Goal: Task Accomplishment & Management: Use online tool/utility

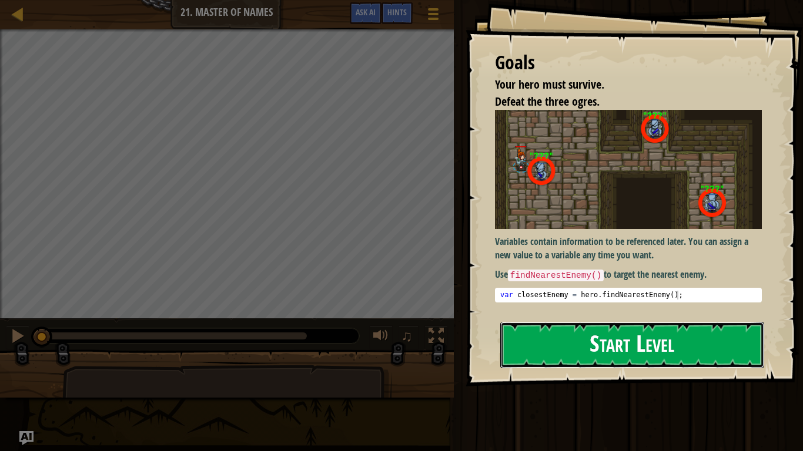
click at [712, 334] on button "Start Level" at bounding box center [632, 345] width 264 height 46
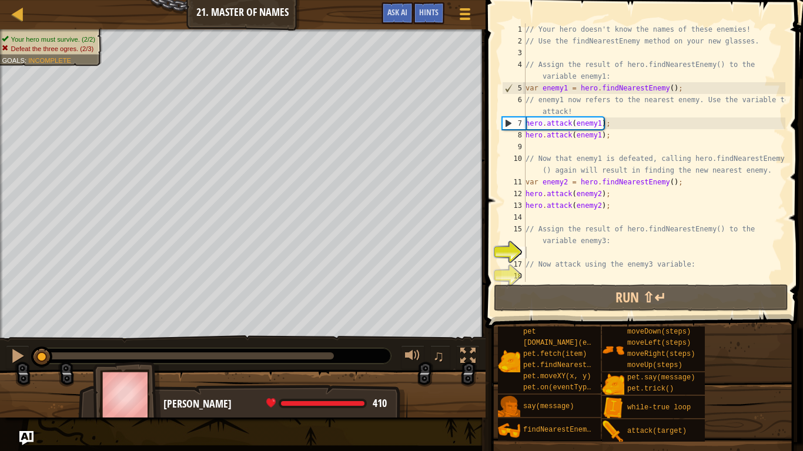
click at [760, 250] on div "// Your hero doesn't know the names of these enemies! // Use the findNearestEne…" at bounding box center [654, 165] width 262 height 282
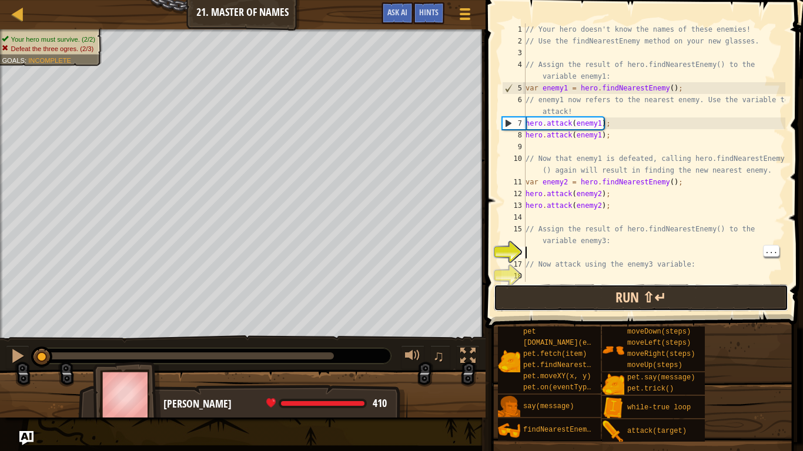
click at [736, 292] on button "Run ⇧↵" at bounding box center [641, 297] width 294 height 27
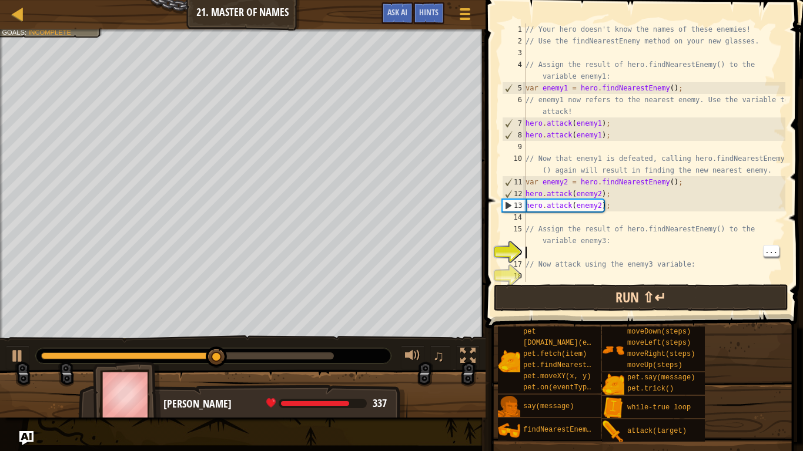
type textarea "h"
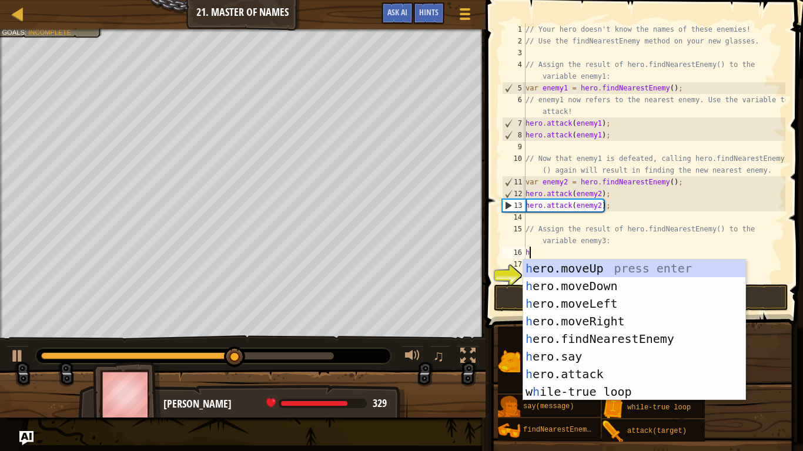
click at [669, 335] on div "h ero.moveUp press enter h ero.moveDown press enter h ero.moveLeft press enter …" at bounding box center [634, 348] width 222 height 176
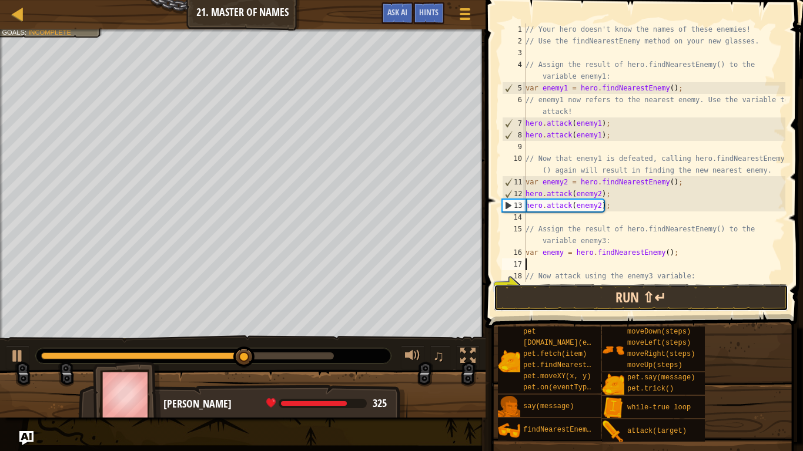
click at [670, 303] on button "Run ⇧↵" at bounding box center [641, 297] width 294 height 27
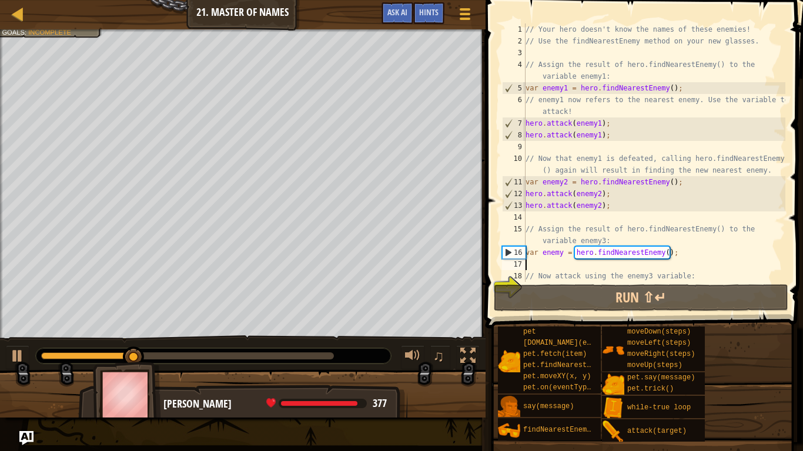
click at [670, 249] on div "// Your hero doesn't know the names of these enemies! // Use the findNearestEne…" at bounding box center [654, 165] width 262 height 282
click at [661, 255] on div "// Your hero doesn't know the names of these enemies! // Use the findNearestEne…" at bounding box center [654, 165] width 262 height 282
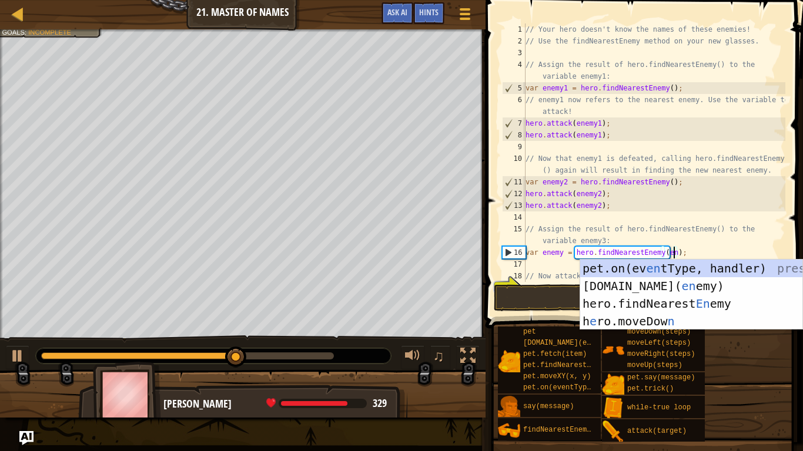
scroll to position [5, 22]
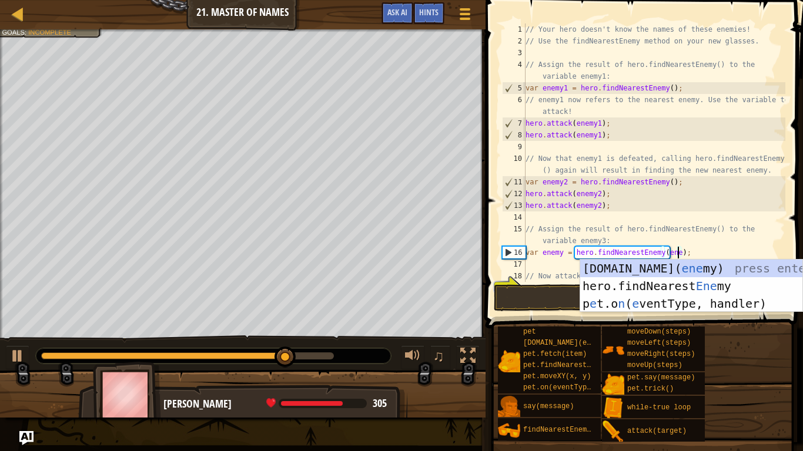
click at [733, 266] on div "[DOMAIN_NAME][PERSON_NAME]( ene my) press enter hero.findNearest Ene my press e…" at bounding box center [691, 304] width 222 height 88
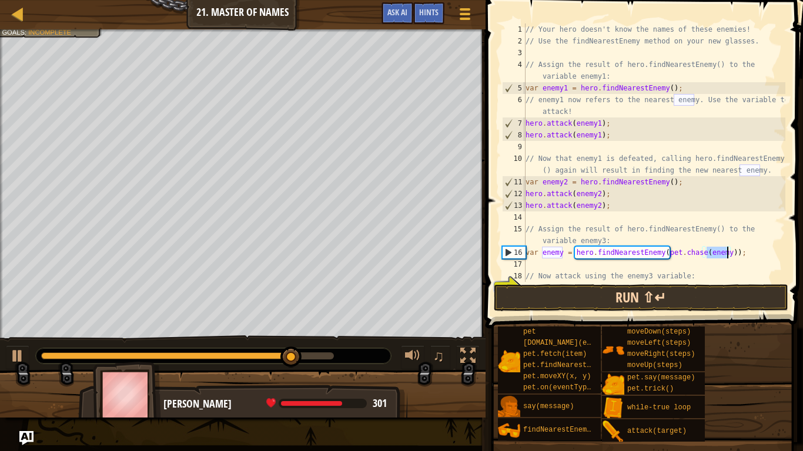
type textarea "var enemy = hero.findNearestEnemy([DOMAIN_NAME](enemy));"
click at [695, 299] on button "Run ⇧↵" at bounding box center [641, 297] width 294 height 27
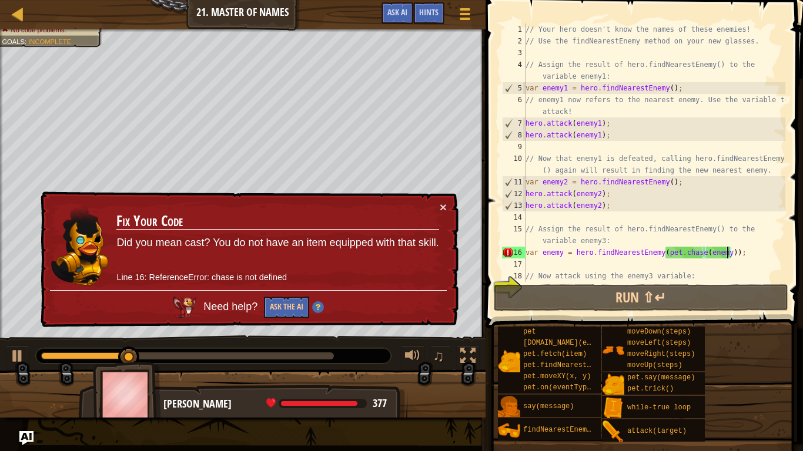
click at [444, 197] on div "× Fix Your Code Did you mean cast? You do not have an item equipped with that s…" at bounding box center [248, 260] width 420 height 136
click at [440, 207] on button "×" at bounding box center [443, 207] width 7 height 12
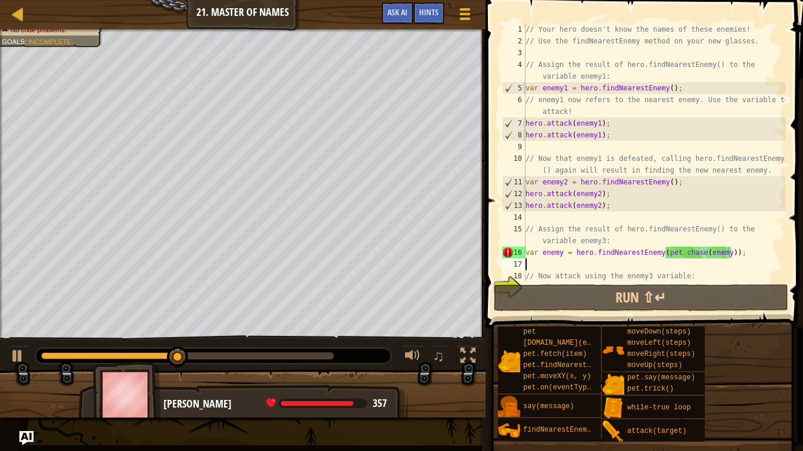
scroll to position [5, 0]
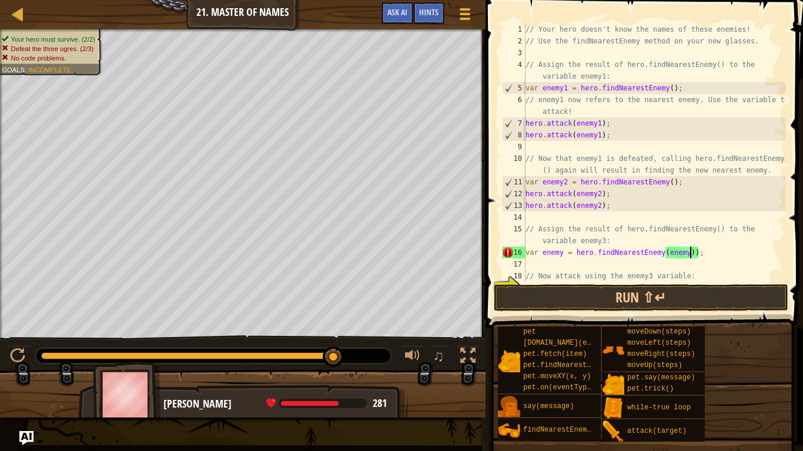
type textarea "var enemy = hero.findNearestEnemy(enemy);"
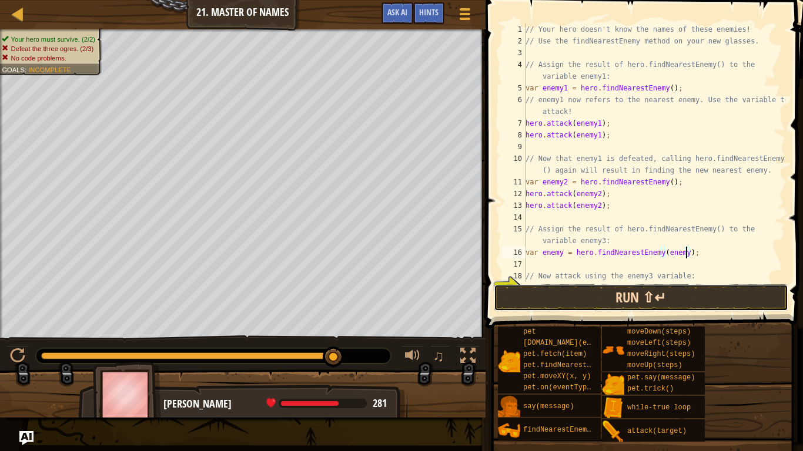
click at [769, 290] on button "Run ⇧↵" at bounding box center [641, 297] width 294 height 27
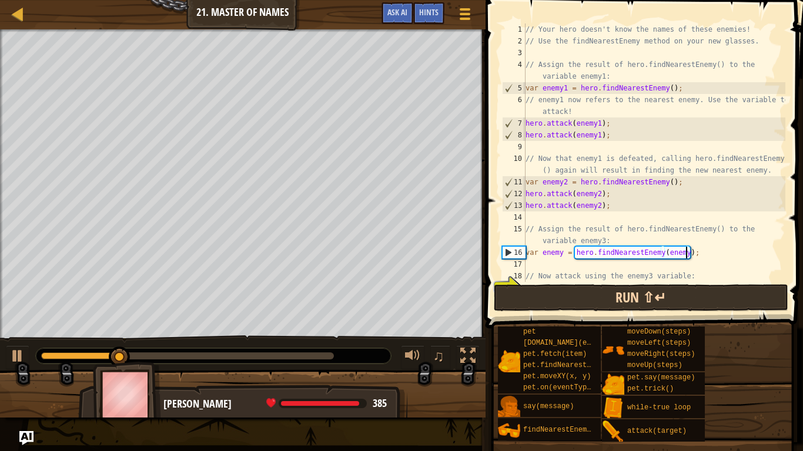
scroll to position [12, 0]
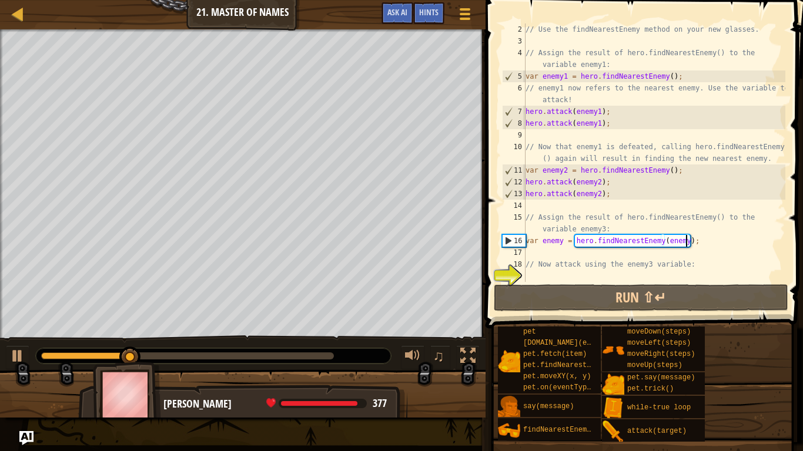
click at [602, 252] on div "// Use the findNearestEnemy method on your new glasses. // Assign the result of…" at bounding box center [654, 165] width 262 height 282
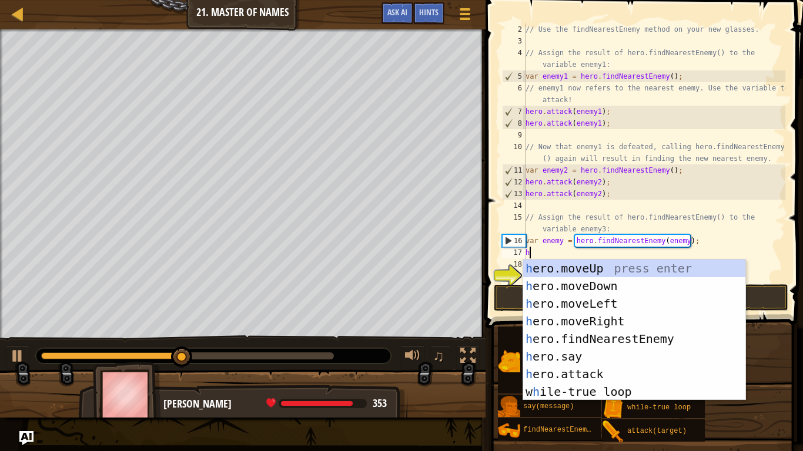
click at [652, 375] on div "h ero.moveUp press enter h ero.moveDown press enter h ero.moveLeft press enter …" at bounding box center [634, 348] width 222 height 176
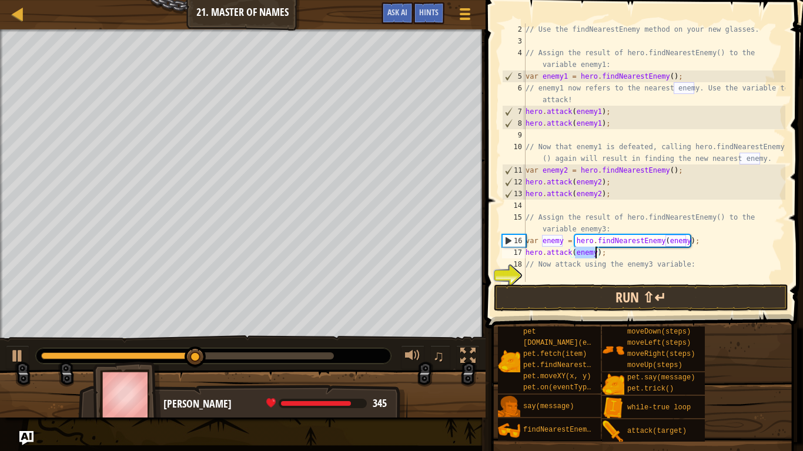
type textarea "hero.attack(enemy);"
click at [689, 297] on button "Run ⇧↵" at bounding box center [641, 297] width 294 height 27
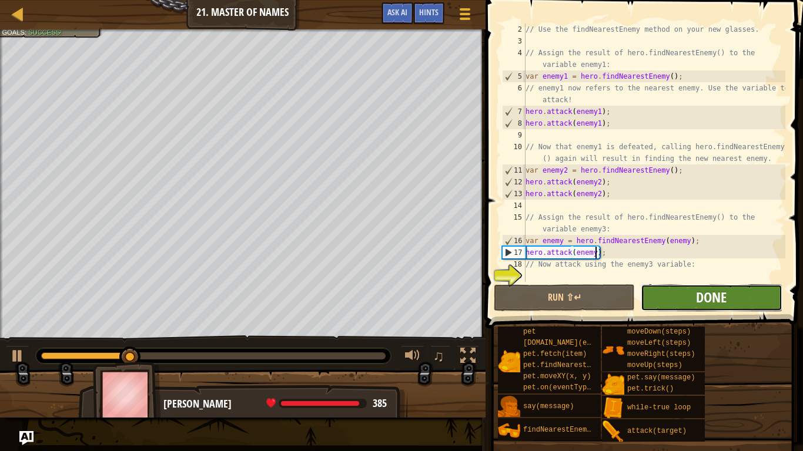
click at [723, 300] on span "Done" at bounding box center [711, 297] width 31 height 19
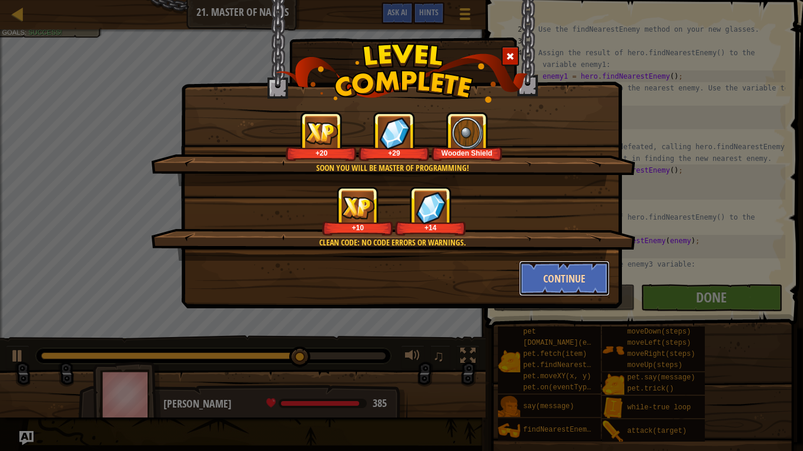
click at [592, 270] on button "Continue" at bounding box center [564, 278] width 91 height 35
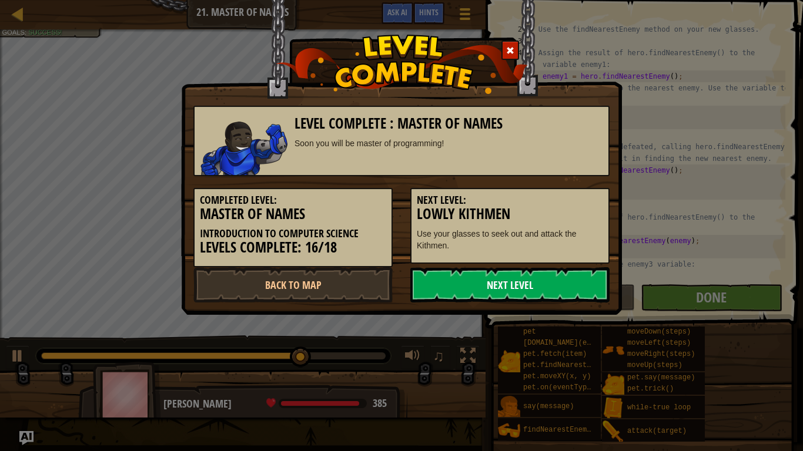
click at [580, 279] on link "Next Level" at bounding box center [509, 284] width 199 height 35
click at [559, 274] on link "Next Level" at bounding box center [509, 284] width 199 height 35
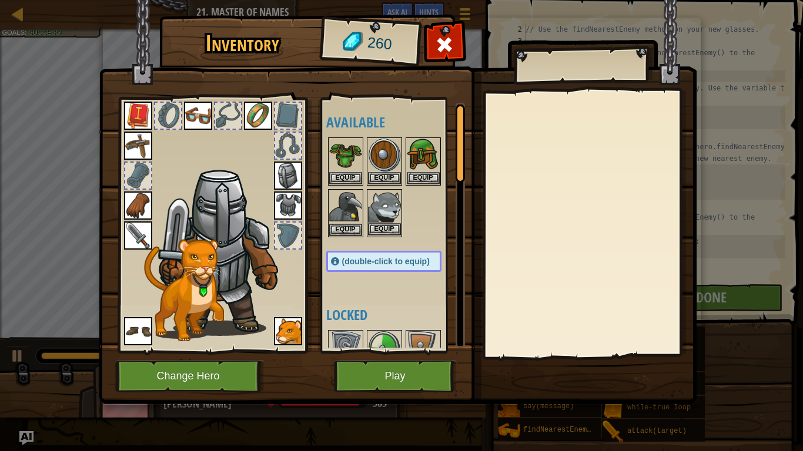
click at [391, 194] on img at bounding box center [384, 206] width 33 height 33
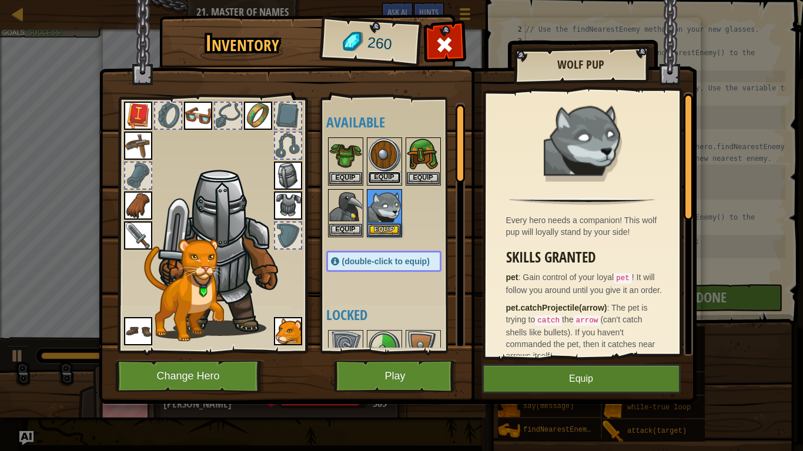
click at [385, 175] on button "Equip" at bounding box center [384, 178] width 33 height 12
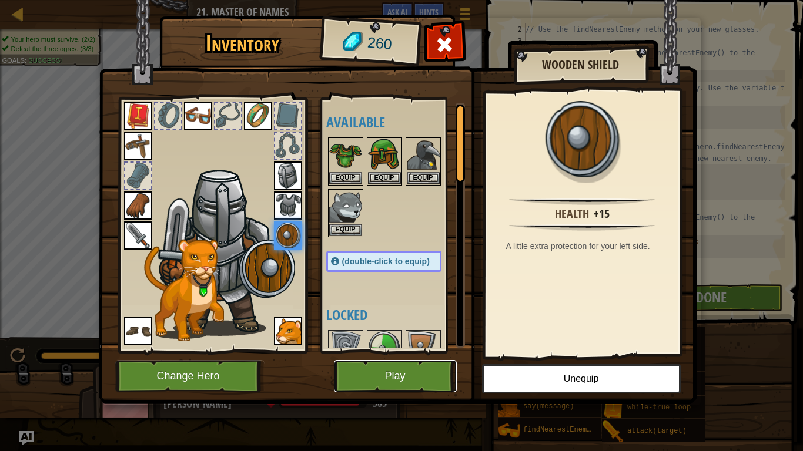
click at [424, 385] on button "Play" at bounding box center [395, 376] width 123 height 32
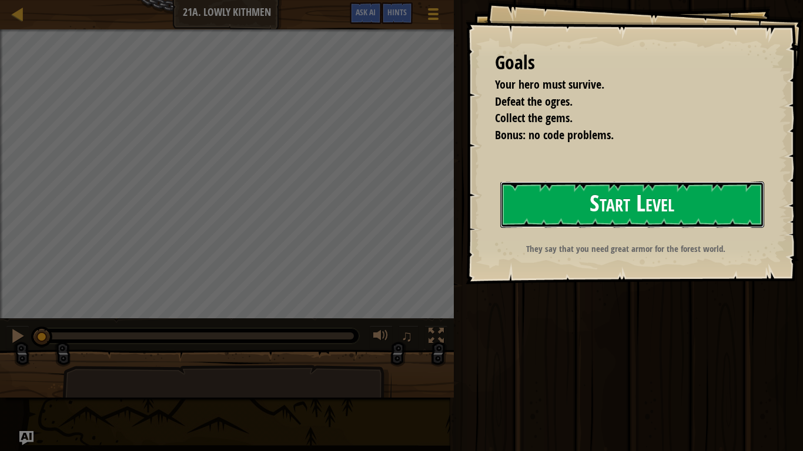
click at [673, 216] on button "Start Level" at bounding box center [632, 205] width 264 height 46
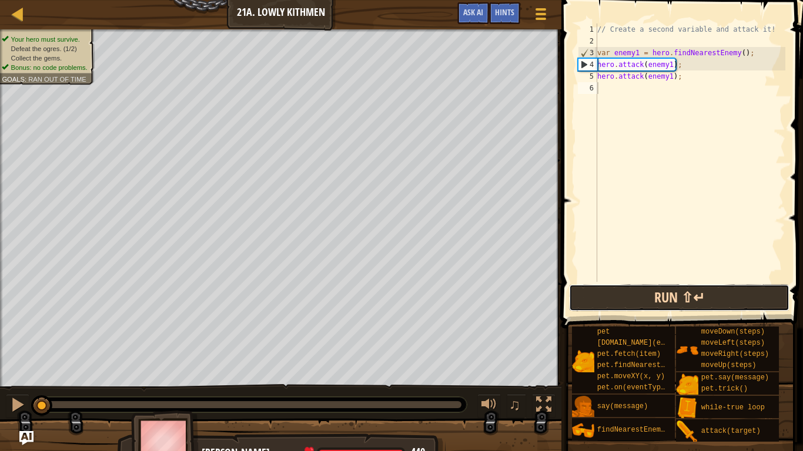
click at [599, 290] on button "Run ⇧↵" at bounding box center [679, 297] width 220 height 27
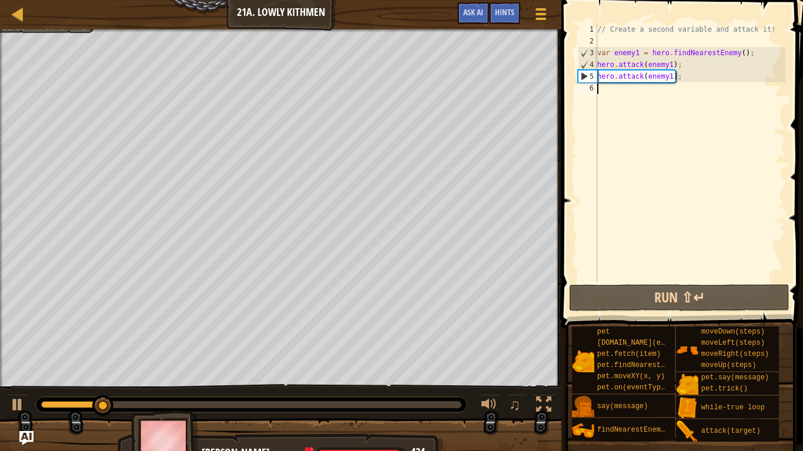
type textarea "h"
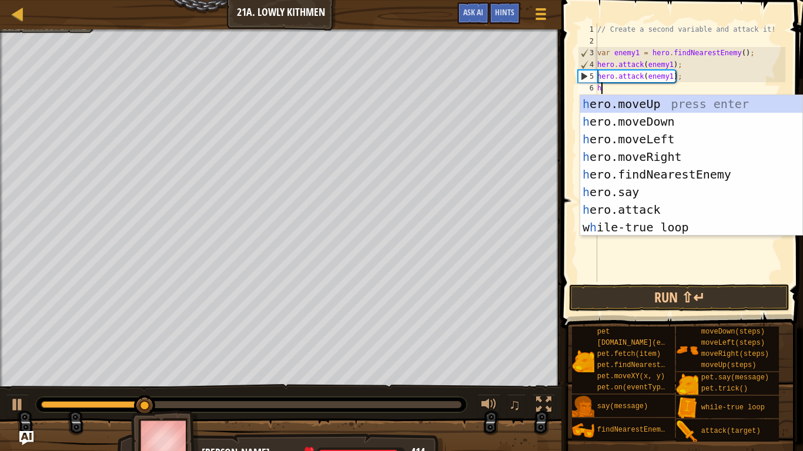
click at [740, 177] on div "h ero.moveUp press enter h ero.moveDown press enter h ero.moveLeft press enter …" at bounding box center [691, 183] width 222 height 176
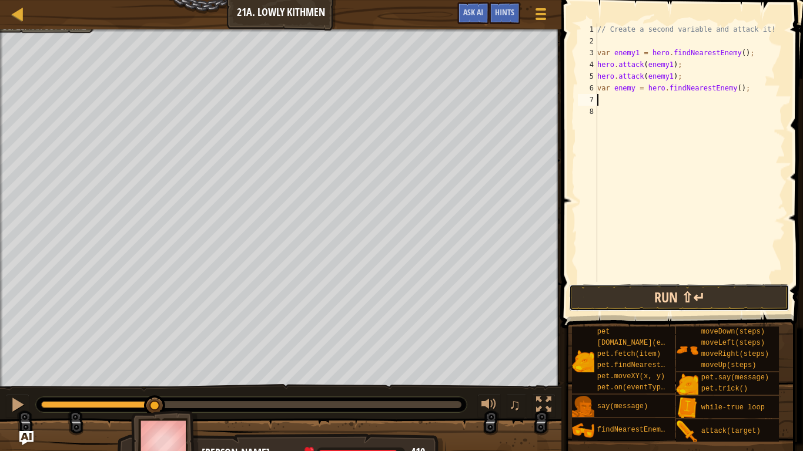
click at [694, 290] on button "Run ⇧↵" at bounding box center [679, 297] width 220 height 27
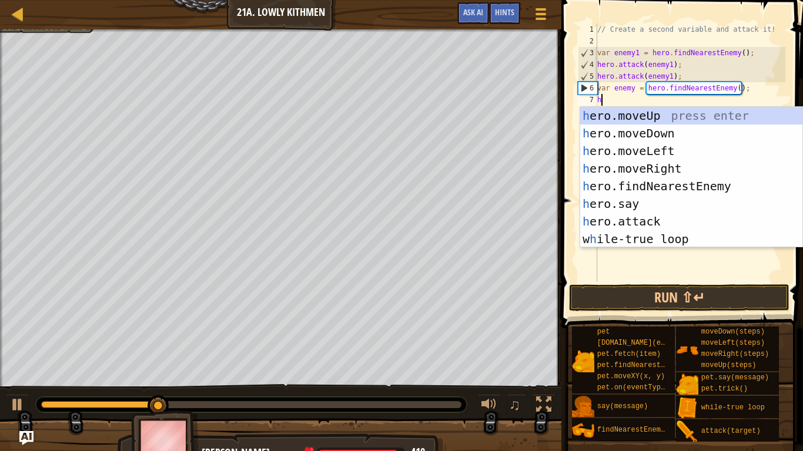
click at [675, 221] on div "h ero.moveUp press enter h ero.moveDown press enter h ero.moveLeft press enter …" at bounding box center [691, 195] width 222 height 176
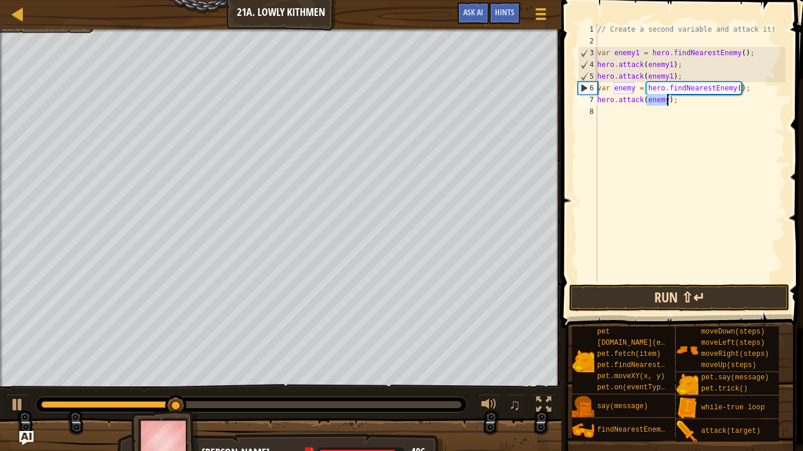
type textarea "hero.attack(enemy);"
click at [690, 287] on button "Run ⇧↵" at bounding box center [679, 297] width 220 height 27
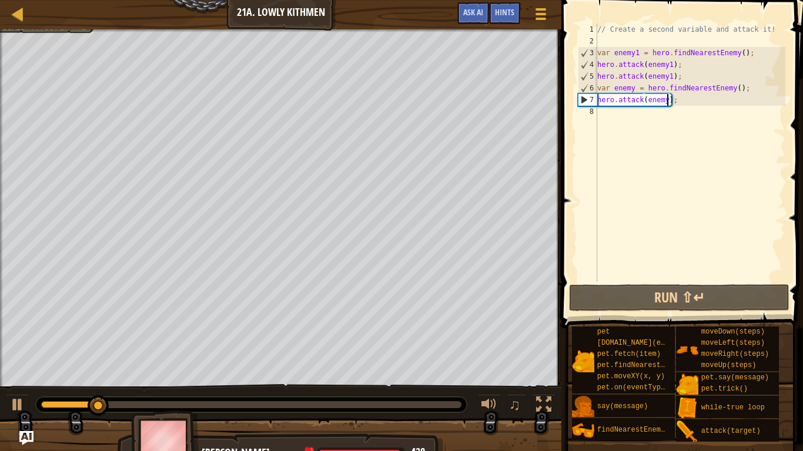
click at [665, 119] on div "// Create a second variable and attack it! var enemy1 = hero . findNearestEnemy…" at bounding box center [690, 165] width 190 height 282
click at [693, 107] on div "// Create a second variable and attack it! var enemy1 = hero . findNearestEnemy…" at bounding box center [690, 165] width 190 height 282
click at [693, 97] on div "// Create a second variable and attack it! var enemy1 = hero . findNearestEnemy…" at bounding box center [690, 165] width 190 height 282
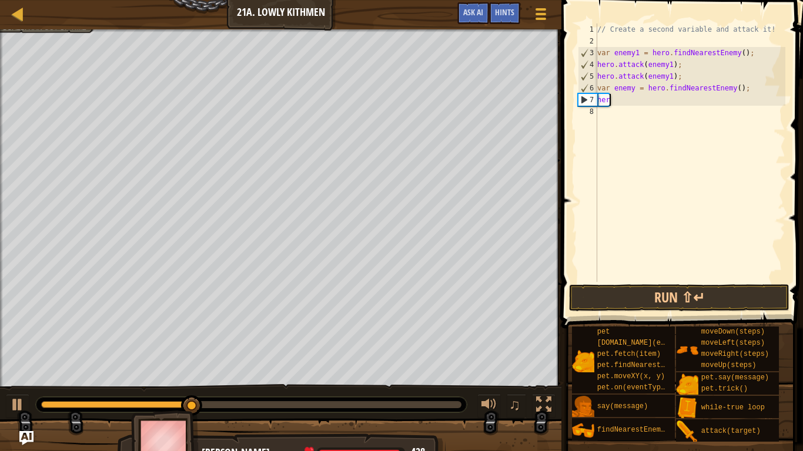
scroll to position [5, 1]
type textarea "h"
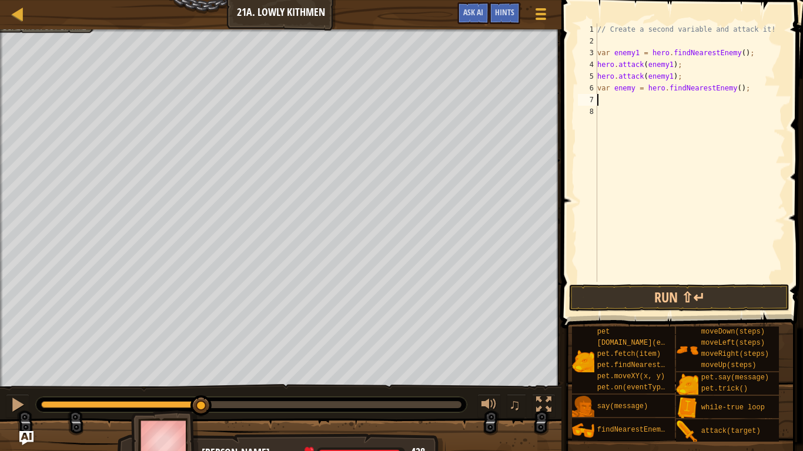
type textarea "w"
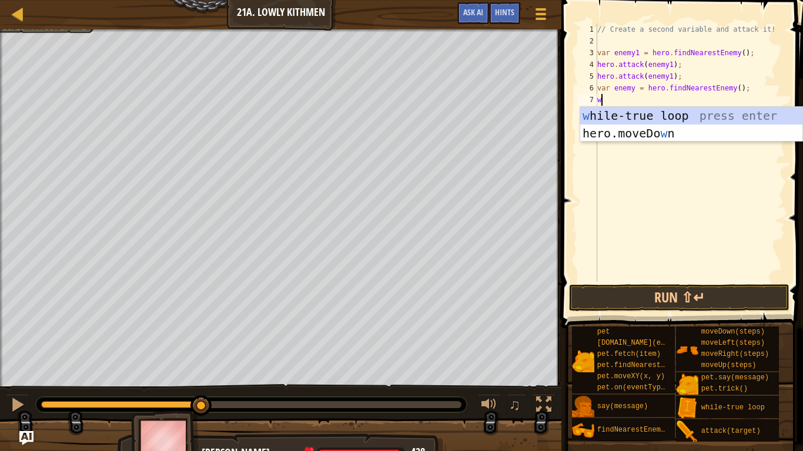
click at [703, 117] on div "w [PERSON_NAME]-true loop press enter hero.moveDo w n press enter" at bounding box center [691, 142] width 222 height 71
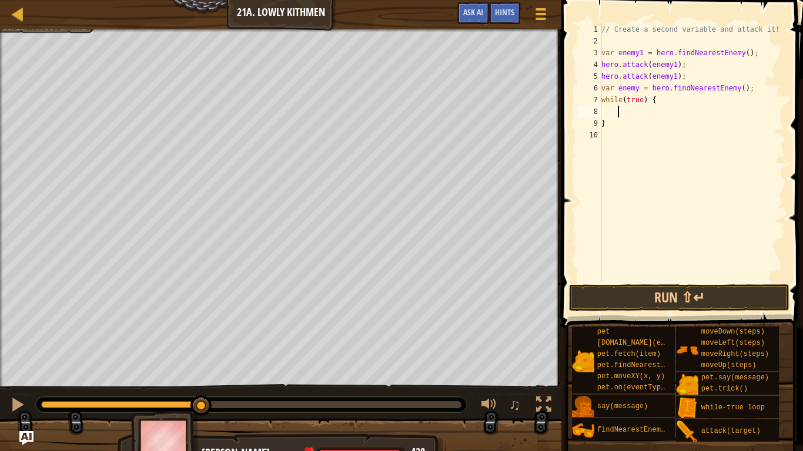
scroll to position [5, 2]
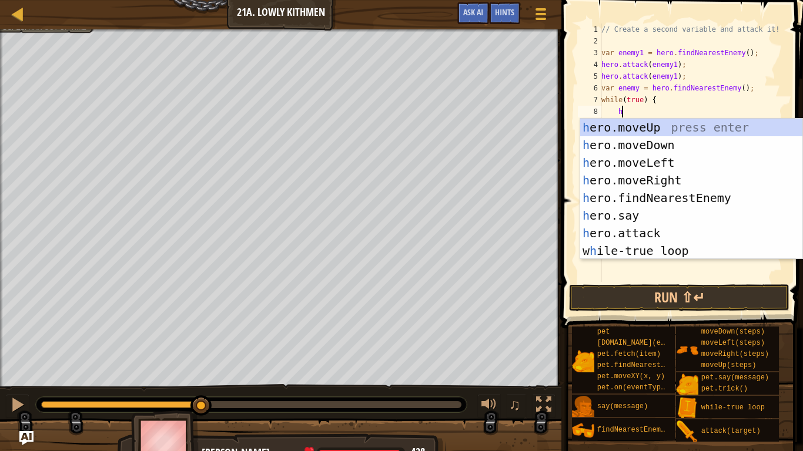
click at [682, 233] on div "h ero.moveUp press enter h ero.moveDown press enter h ero.moveLeft press enter …" at bounding box center [691, 207] width 222 height 176
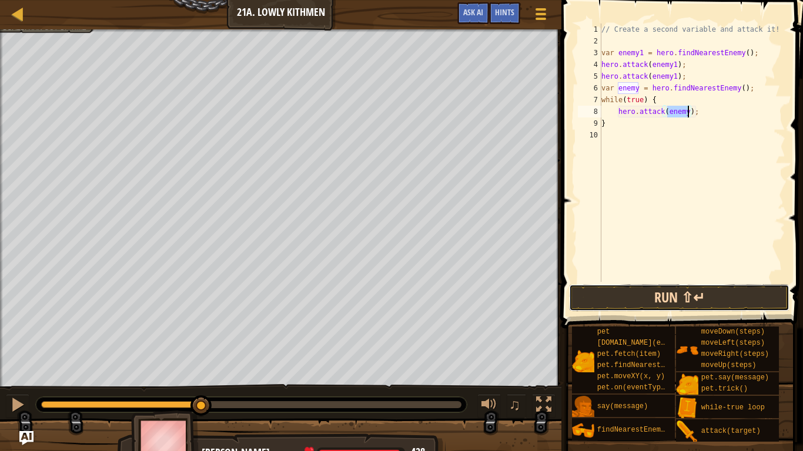
click at [700, 296] on button "Run ⇧↵" at bounding box center [679, 297] width 220 height 27
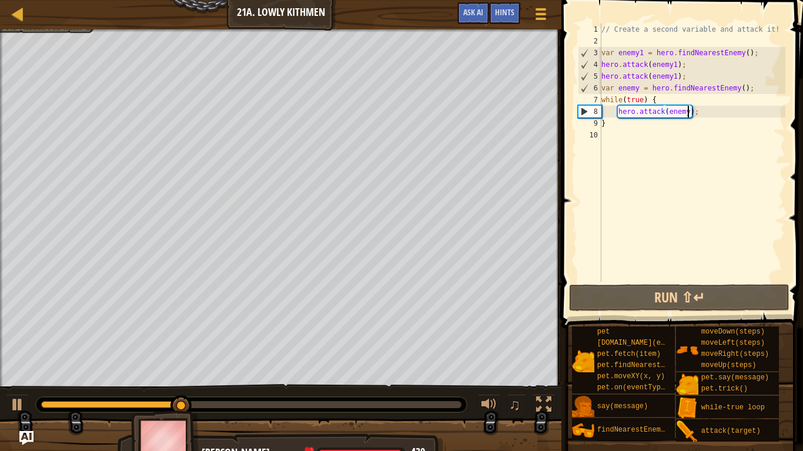
click at [652, 99] on div "// Create a second variable and attack it! var enemy1 = hero . findNearestEnemy…" at bounding box center [692, 165] width 186 height 282
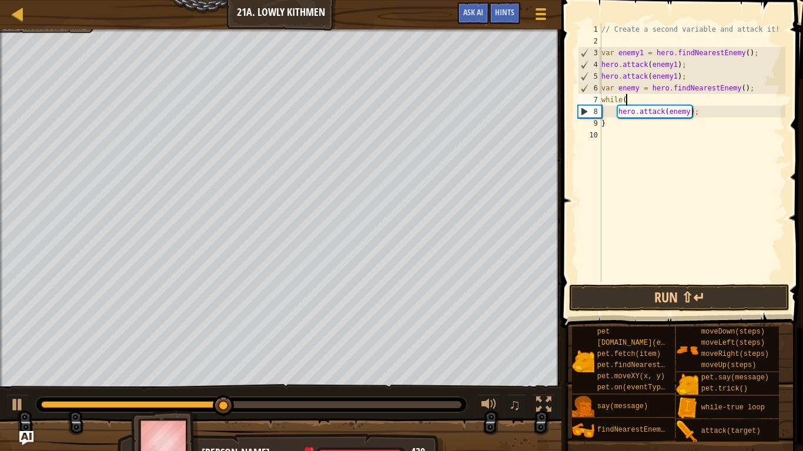
scroll to position [5, 1]
type textarea "w"
click at [645, 123] on div "// Create a second variable and attack it! var enemy1 = hero . findNearestEnemy…" at bounding box center [692, 165] width 186 height 282
type textarea "}"
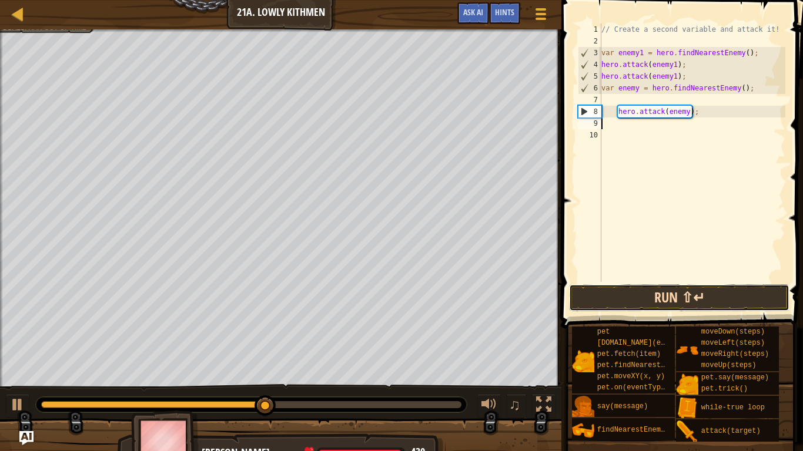
click at [685, 295] on button "Run ⇧↵" at bounding box center [679, 297] width 220 height 27
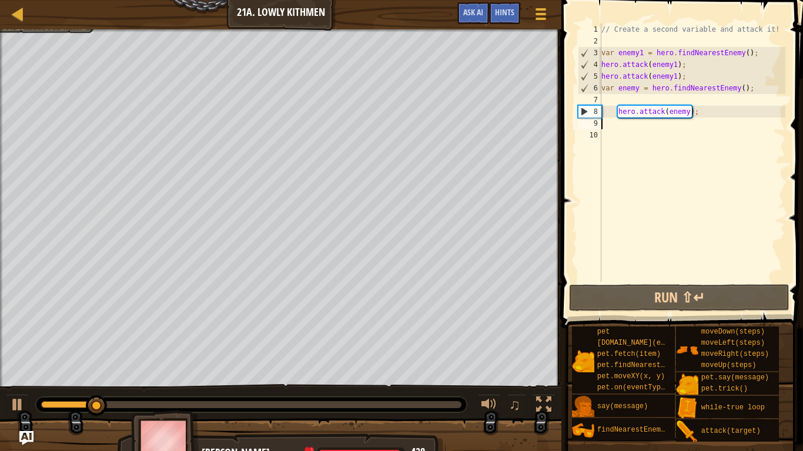
click at [636, 133] on div "// Create a second variable and attack it! var enemy1 = hero . findNearestEnemy…" at bounding box center [692, 165] width 186 height 282
click at [631, 130] on div "// Create a second variable and attack it! var enemy1 = hero . findNearestEnemy…" at bounding box center [692, 165] width 186 height 282
click at [616, 142] on div "// Create a second variable and attack it! var enemy1 = hero . findNearestEnemy…" at bounding box center [692, 165] width 186 height 282
click at [633, 130] on div "// Create a second variable and attack it! var enemy1 = hero . findNearestEnemy…" at bounding box center [692, 165] width 186 height 282
click at [625, 120] on div "// Create a second variable and attack it! var enemy1 = hero . findNearestEnemy…" at bounding box center [692, 165] width 186 height 282
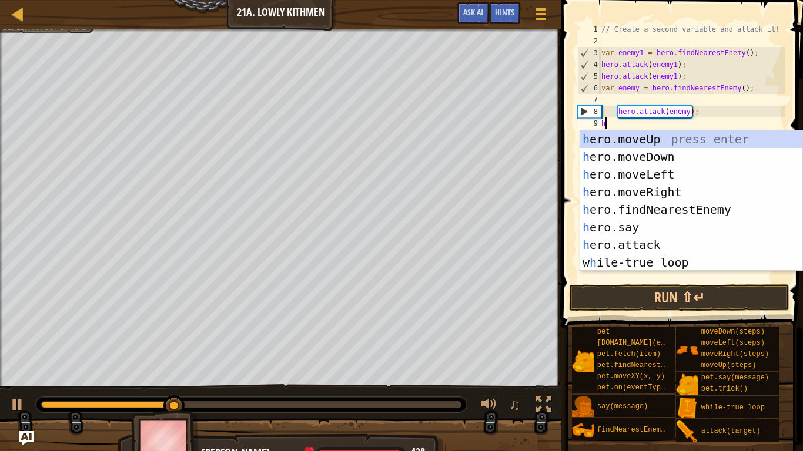
click at [666, 242] on div "h ero.moveUp press enter h ero.moveDown press enter h ero.moveLeft press enter …" at bounding box center [691, 218] width 222 height 176
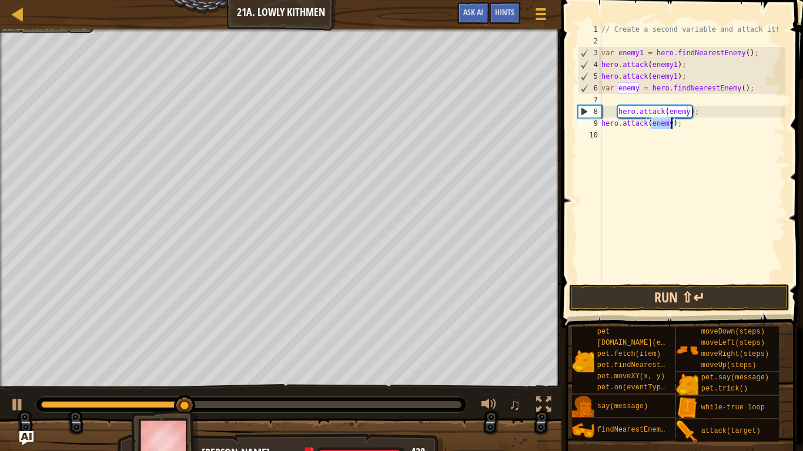
type textarea "hero.attack(enemy);"
click at [669, 296] on button "Run ⇧↵" at bounding box center [679, 297] width 220 height 27
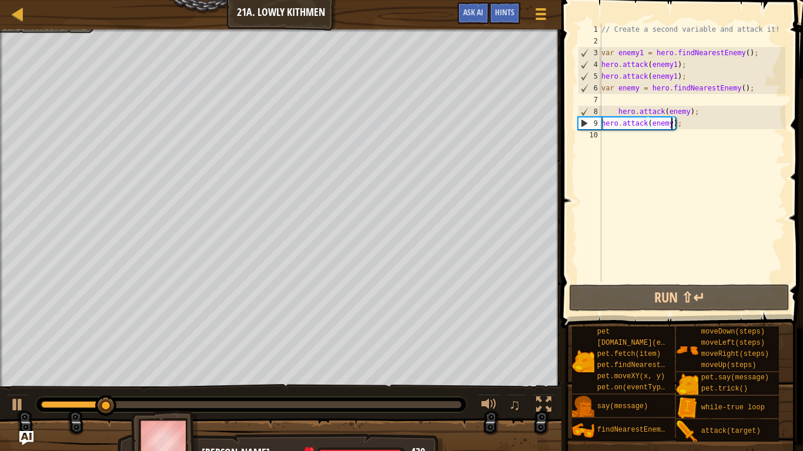
click at [639, 139] on div "// Create a second variable and attack it! var enemy1 = hero . findNearestEnemy…" at bounding box center [692, 165] width 186 height 282
type textarea "h"
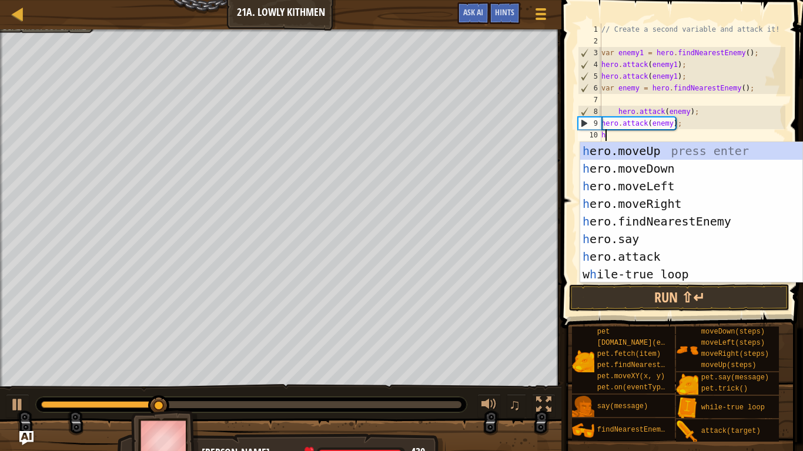
click at [685, 169] on div "h ero.moveUp press enter h ero.moveDown press enter h ero.moveLeft press enter …" at bounding box center [691, 230] width 222 height 176
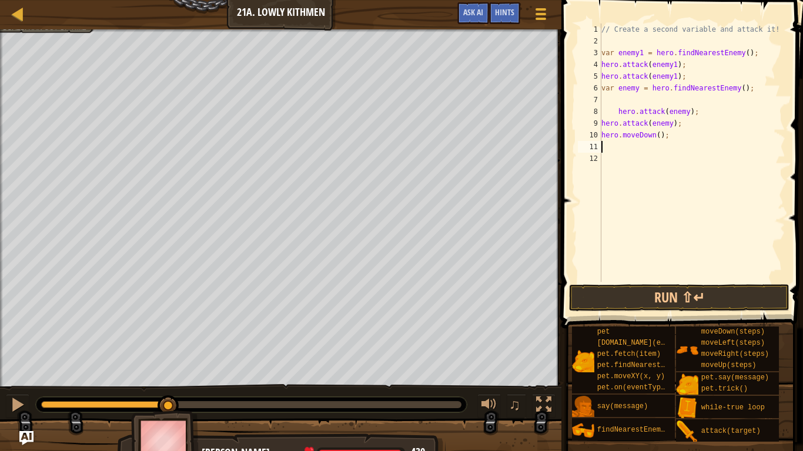
type textarea "h"
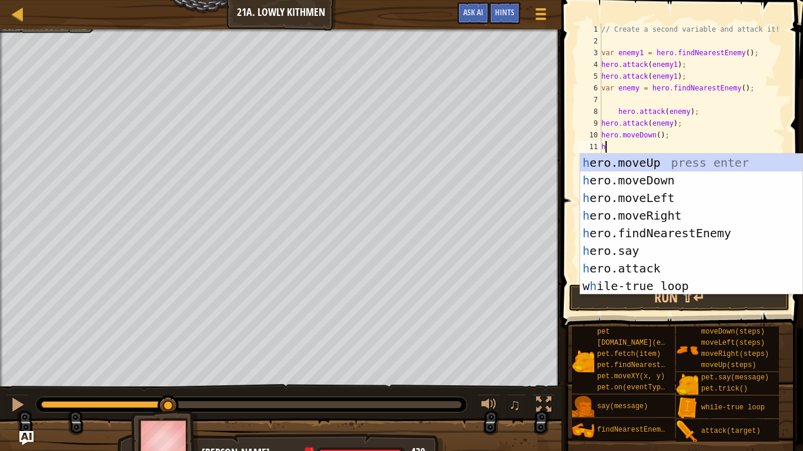
click at [689, 216] on div "h ero.moveUp press enter h ero.moveDown press enter h ero.moveLeft press enter …" at bounding box center [691, 242] width 222 height 176
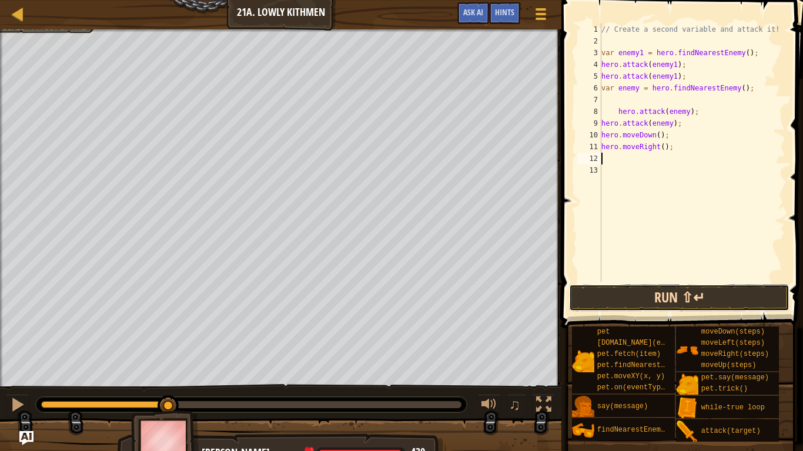
click at [666, 302] on button "Run ⇧↵" at bounding box center [679, 297] width 220 height 27
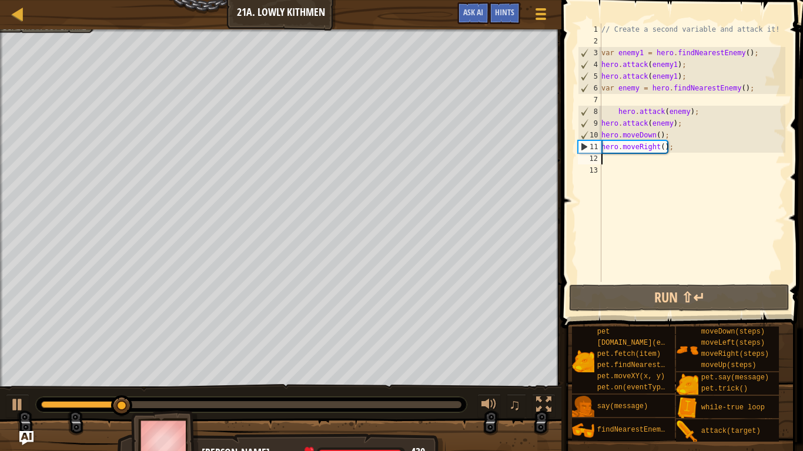
click at [659, 148] on div "// Create a second variable and attack it! var enemy1 = hero . findNearestEnemy…" at bounding box center [692, 165] width 186 height 282
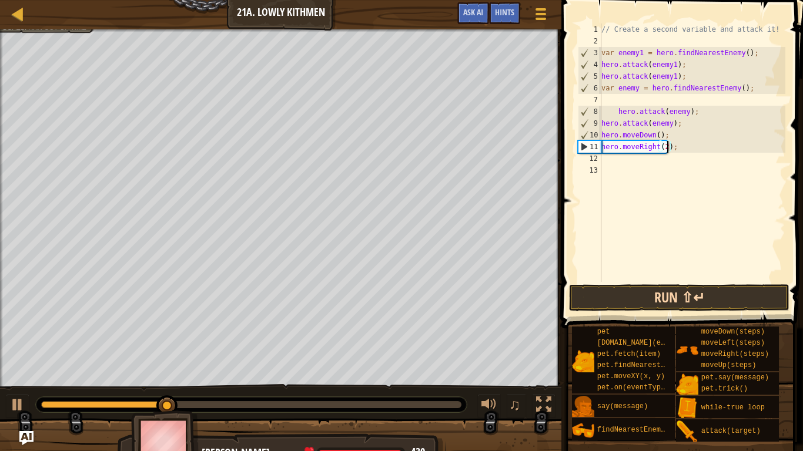
type textarea "hero.moveRight(2);"
click at [732, 294] on button "Run ⇧↵" at bounding box center [679, 297] width 220 height 27
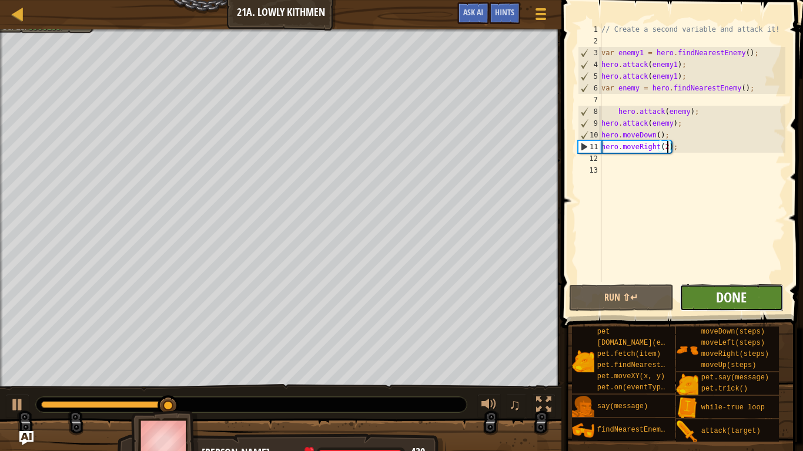
click at [724, 296] on span "Done" at bounding box center [731, 297] width 31 height 19
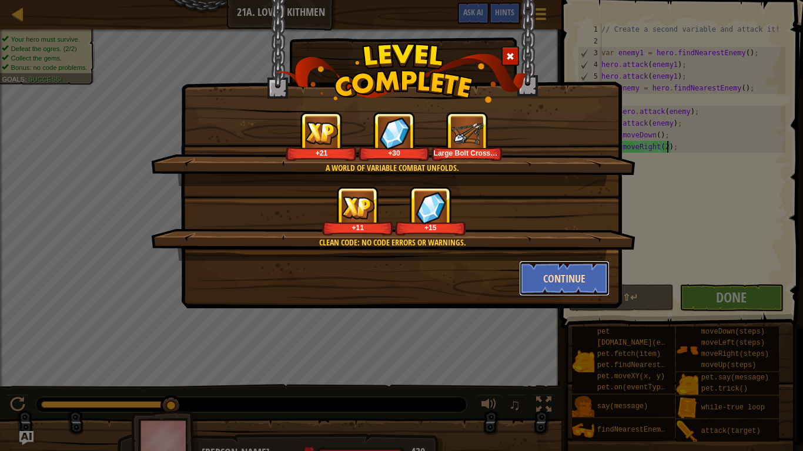
click at [564, 284] on button "Continue" at bounding box center [564, 278] width 91 height 35
